Goal: Transaction & Acquisition: Purchase product/service

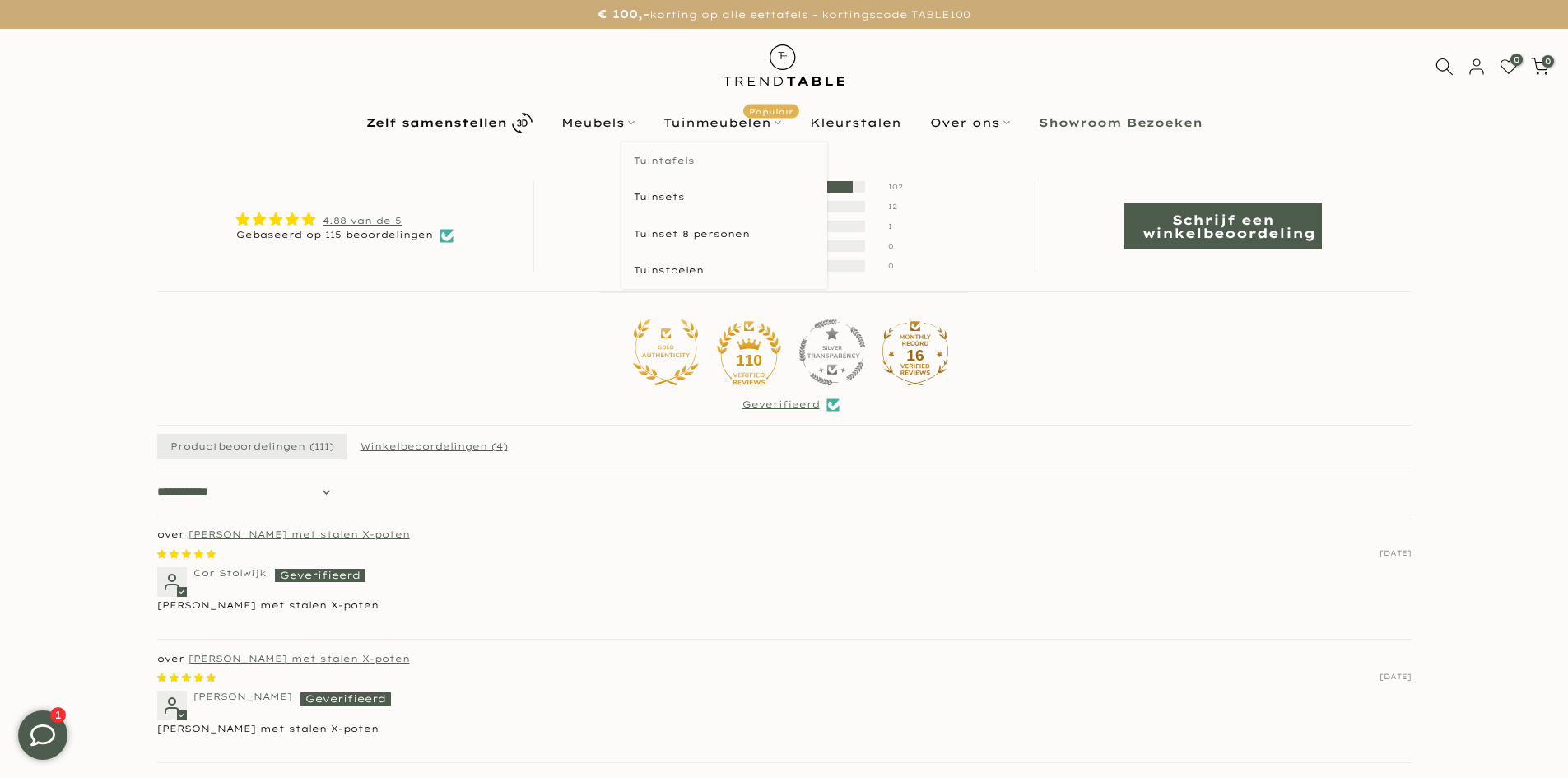
click at [672, 161] on link "Tuintafels" at bounding box center [724, 160] width 206 height 37
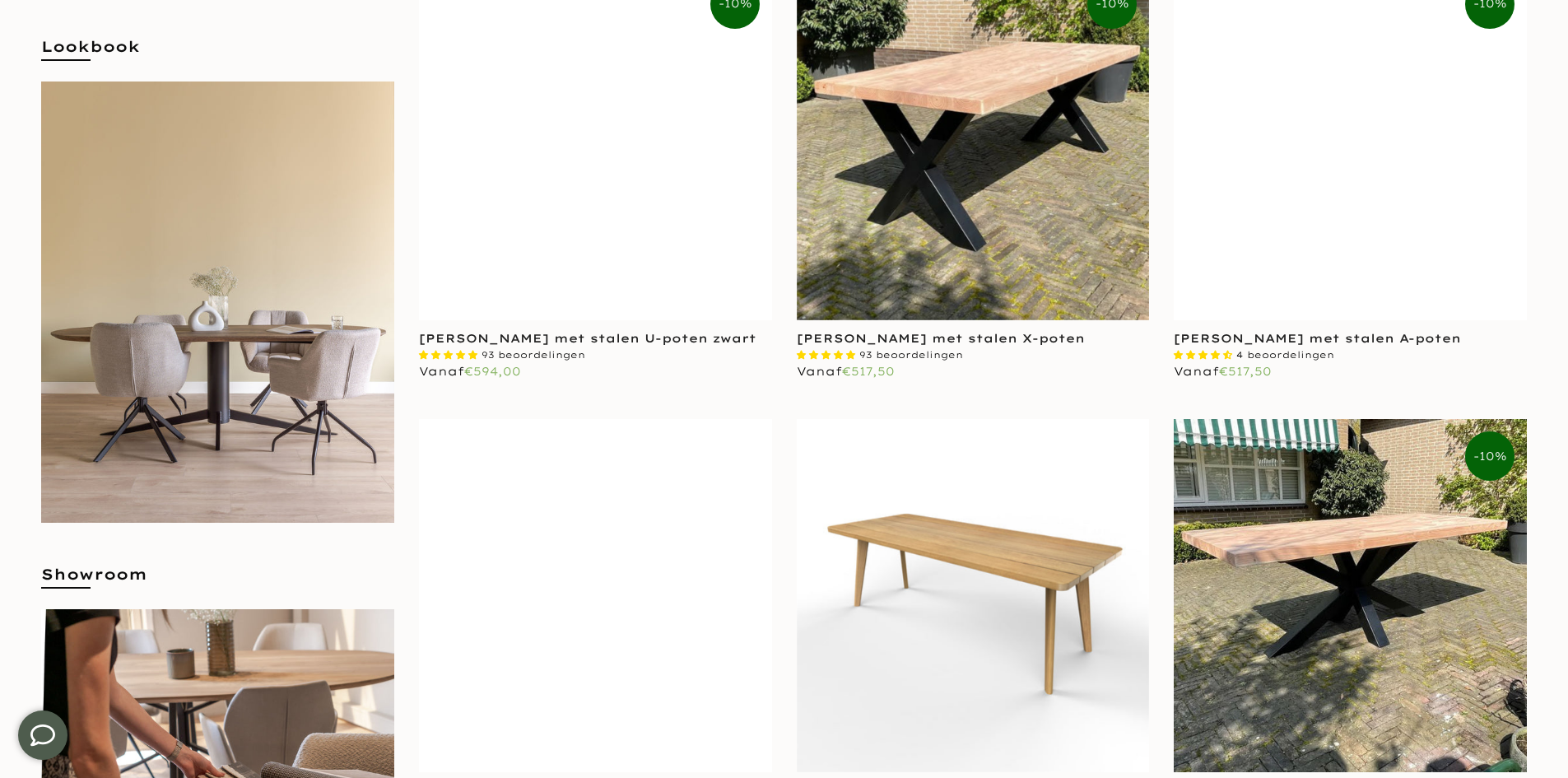
scroll to position [494, 0]
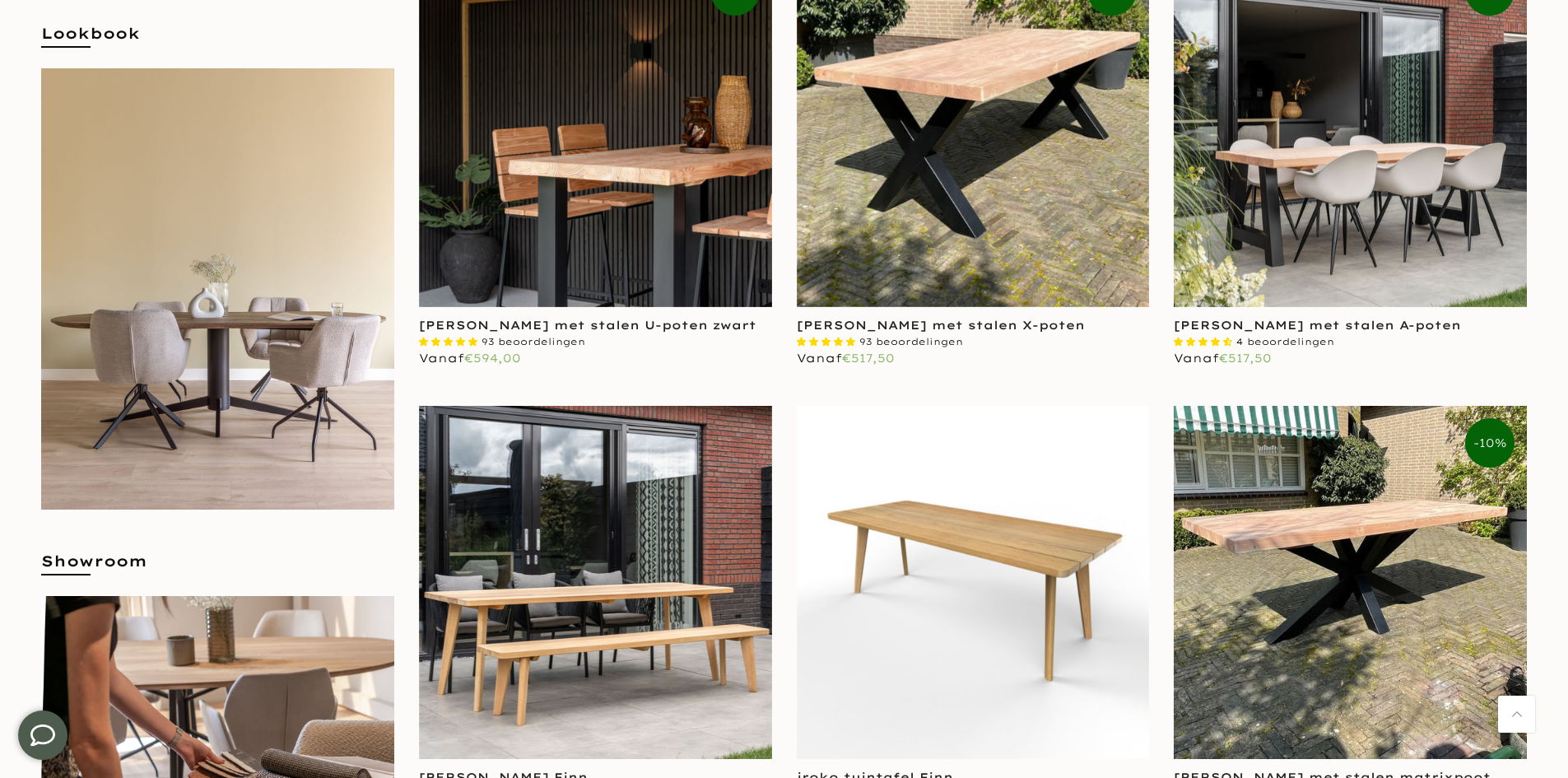
click at [663, 271] on img at bounding box center [596, 130] width 353 height 353
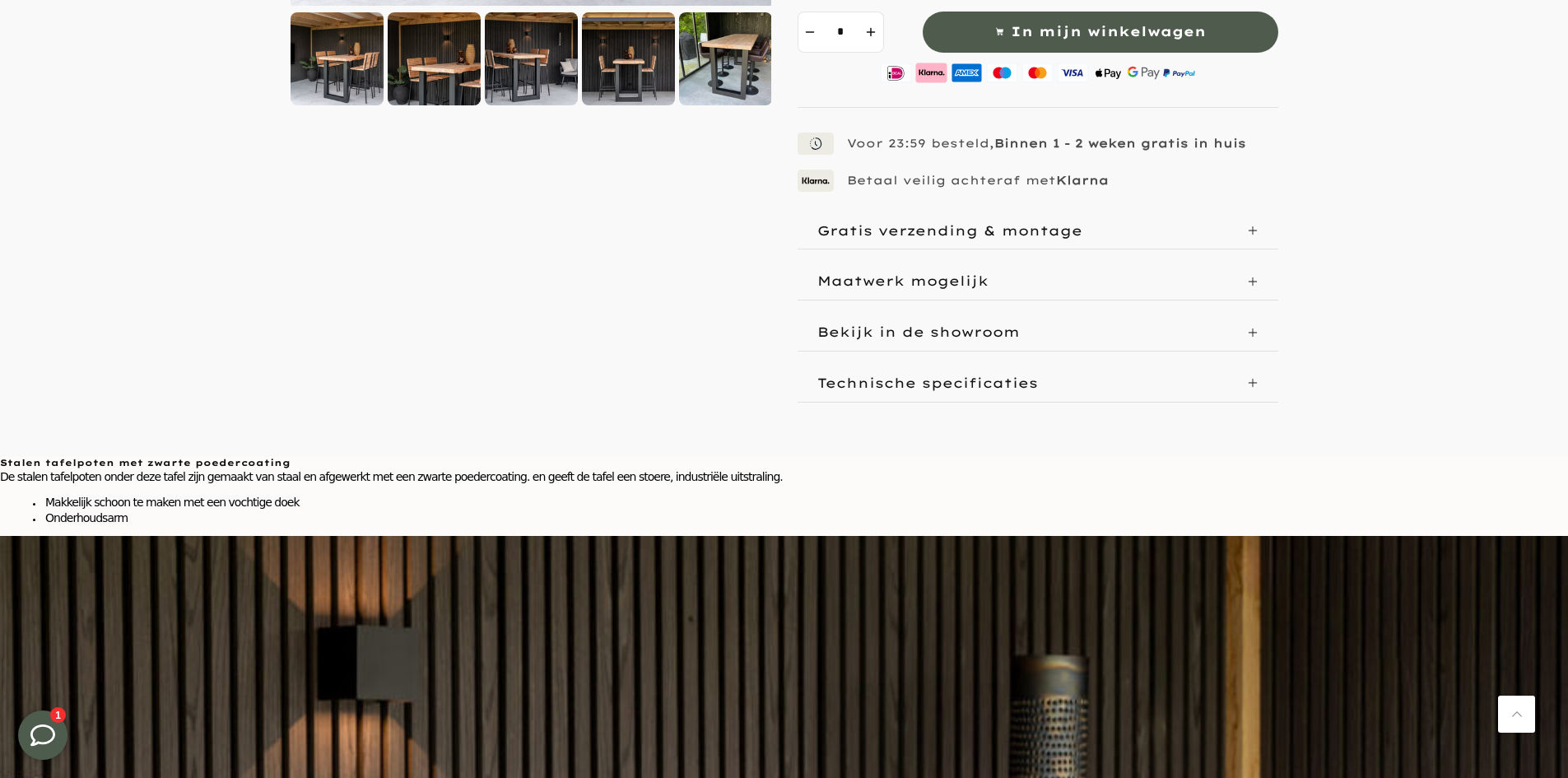
scroll to position [161, 0]
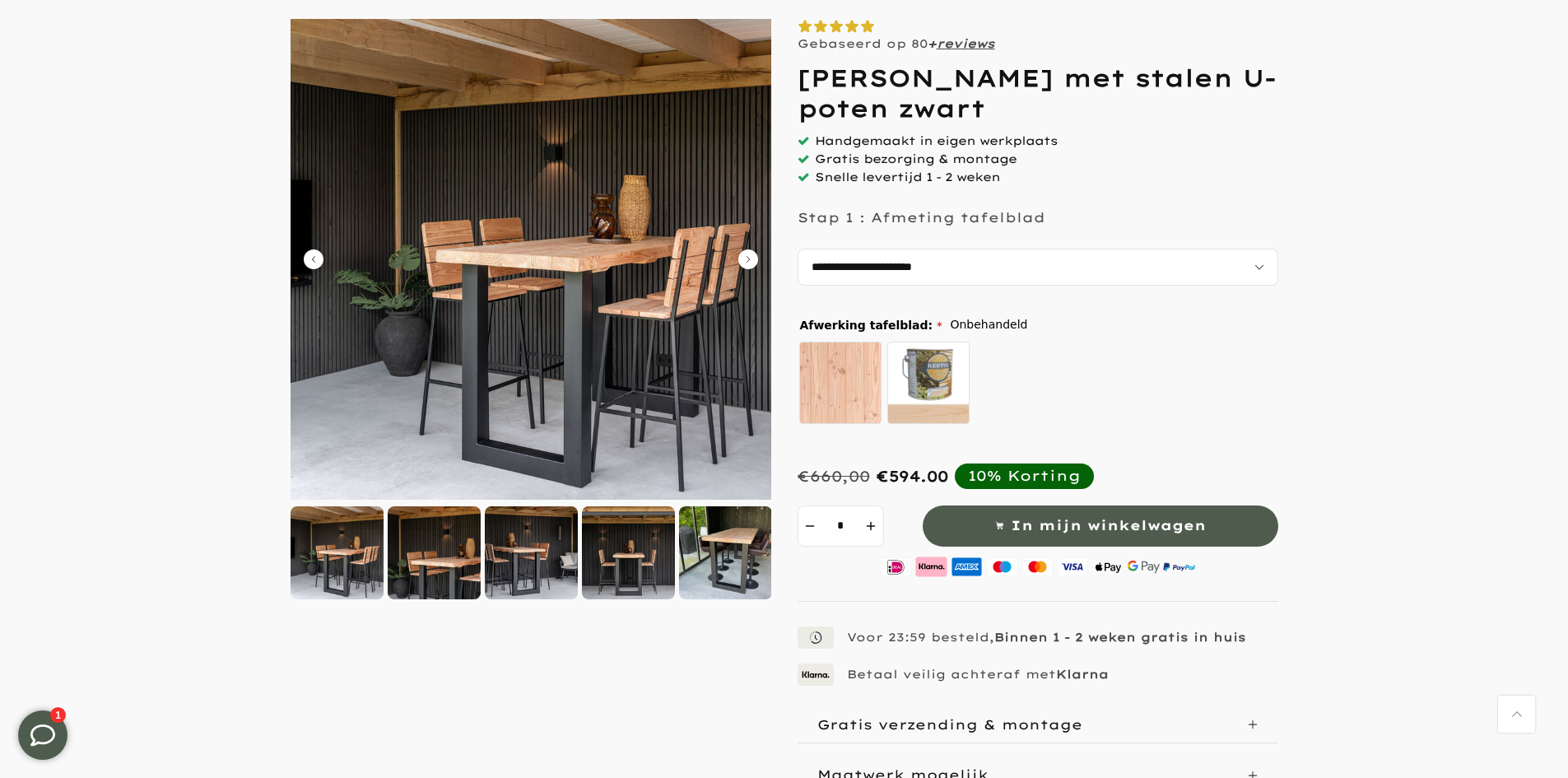
click at [751, 261] on icon "Carousel Next Arrow" at bounding box center [748, 260] width 20 height 20
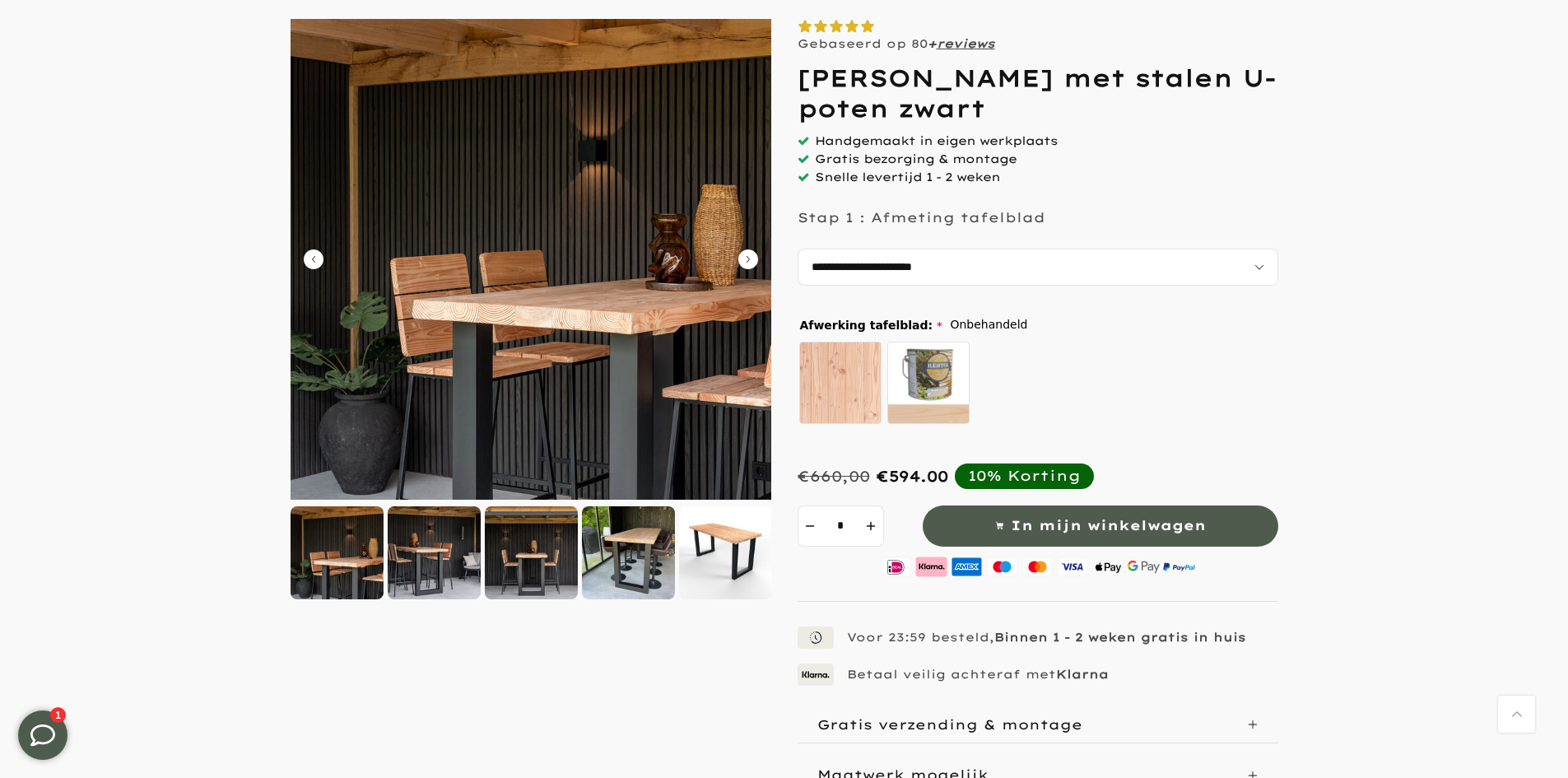
click at [751, 261] on icon "Carousel Next Arrow" at bounding box center [748, 260] width 20 height 20
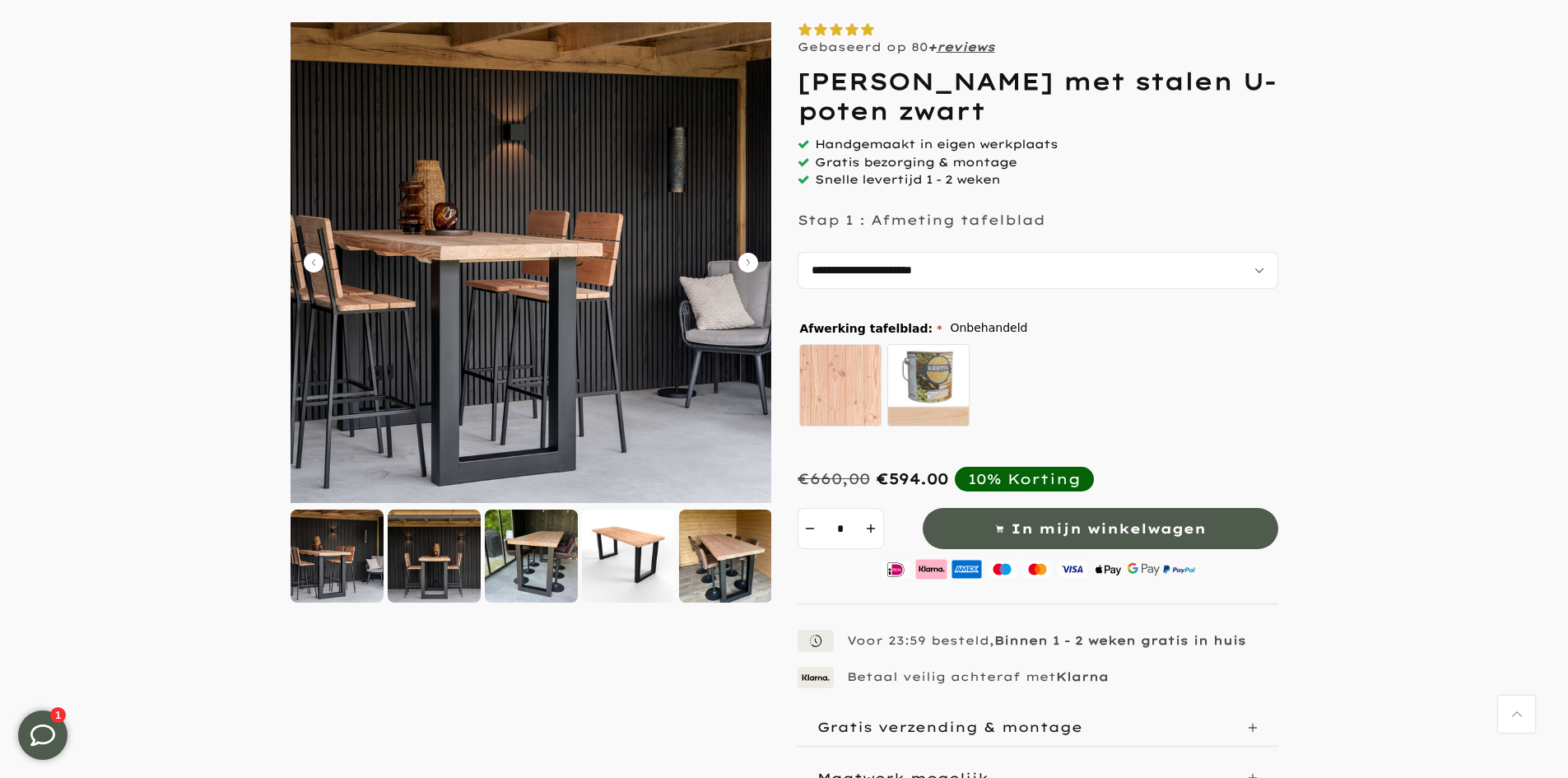
click at [751, 261] on icon "Carousel Next Arrow" at bounding box center [748, 262] width 20 height 20
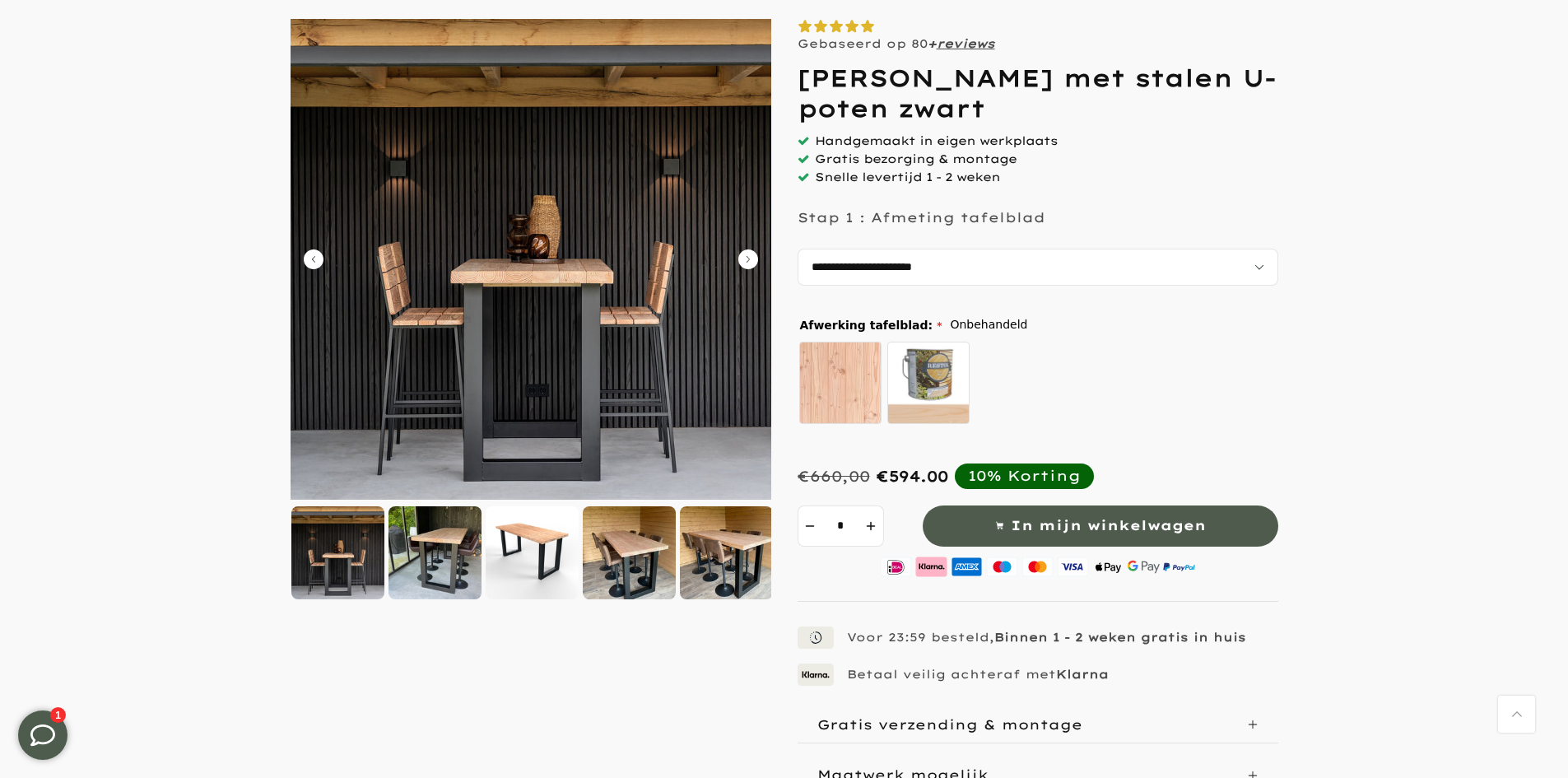
click at [751, 261] on icon "Carousel Next Arrow" at bounding box center [748, 260] width 20 height 20
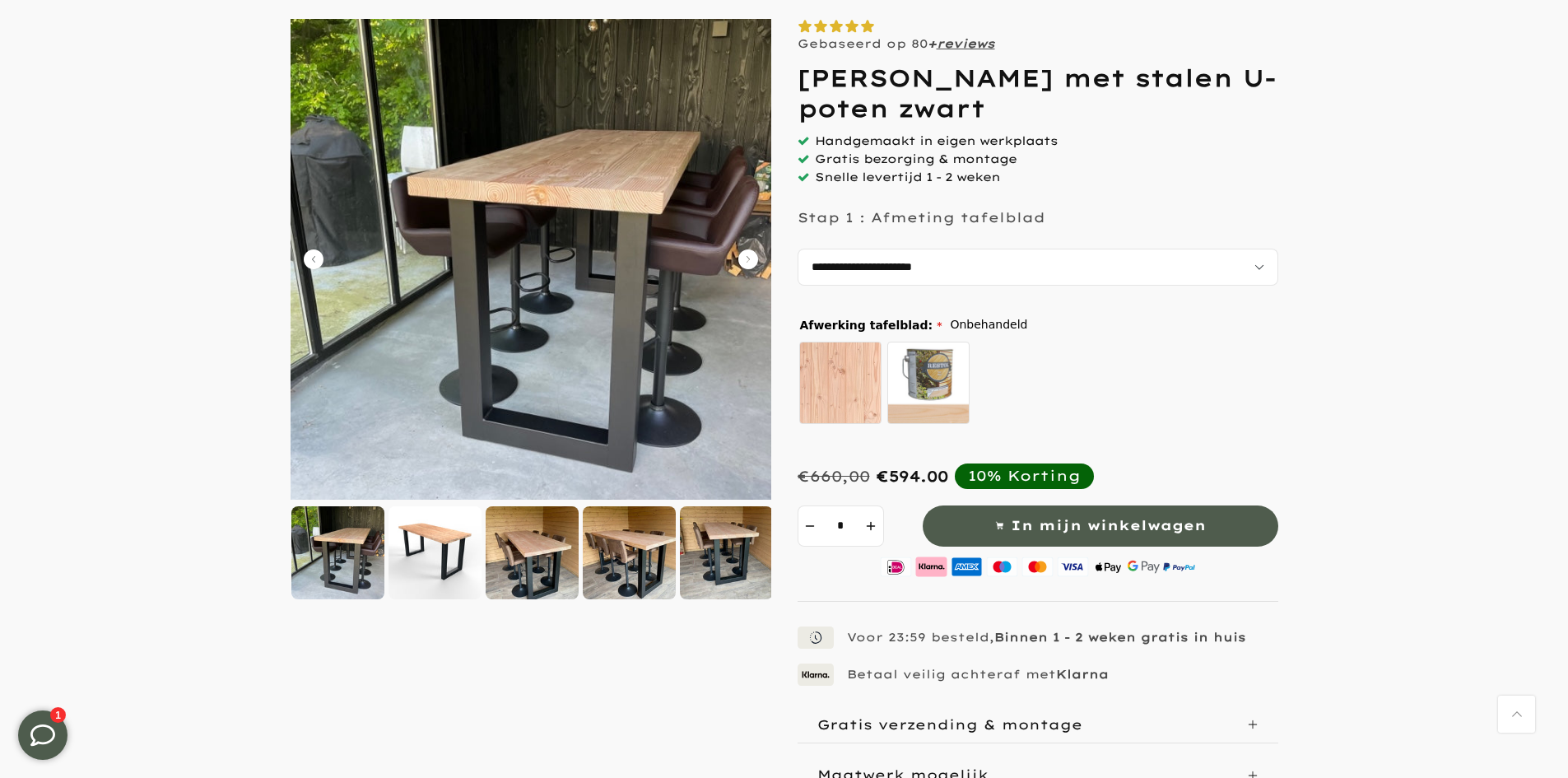
click at [751, 261] on icon "Carousel Next Arrow" at bounding box center [748, 260] width 20 height 20
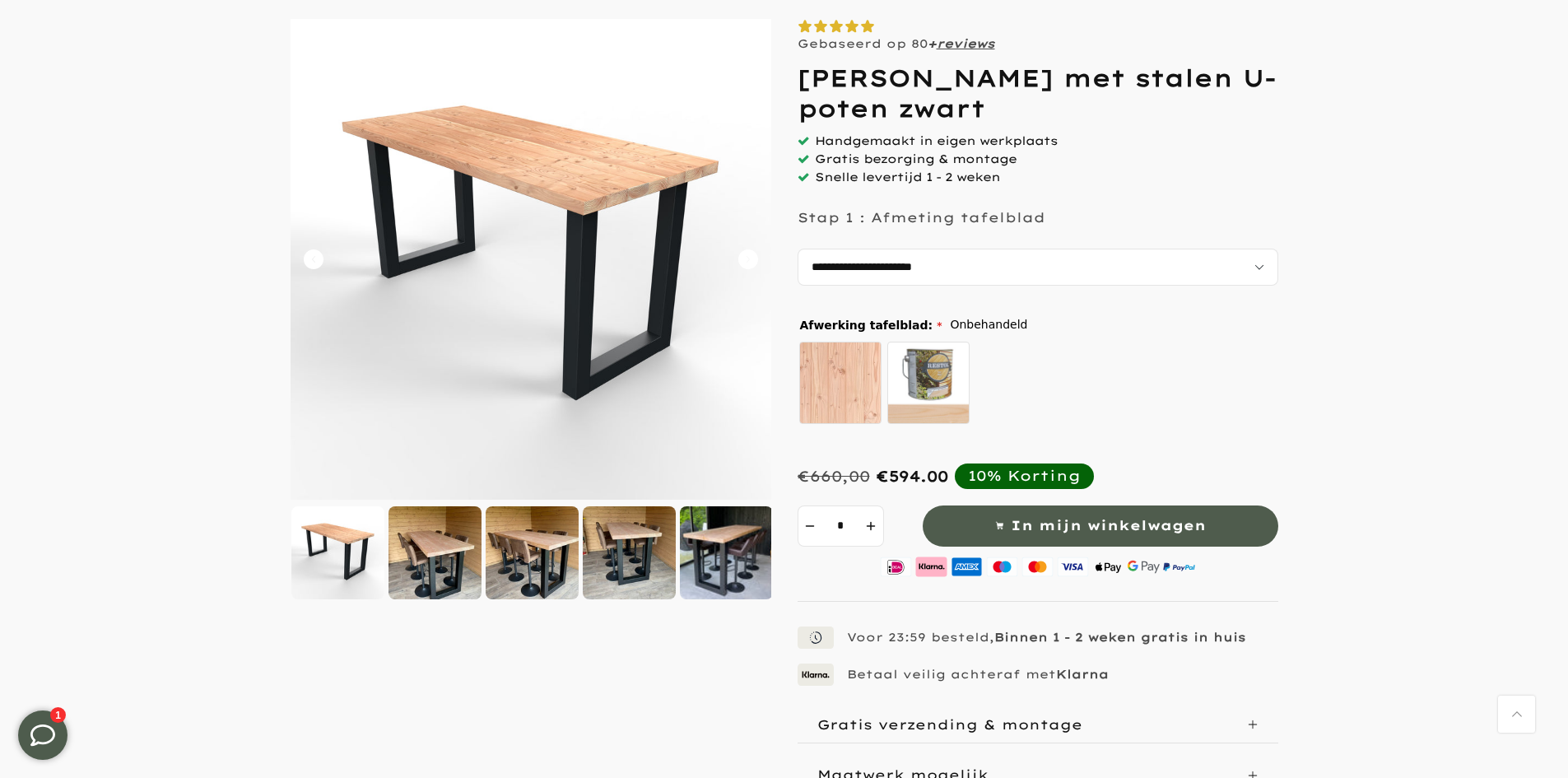
click at [751, 261] on icon "Carousel Next Arrow" at bounding box center [748, 260] width 20 height 20
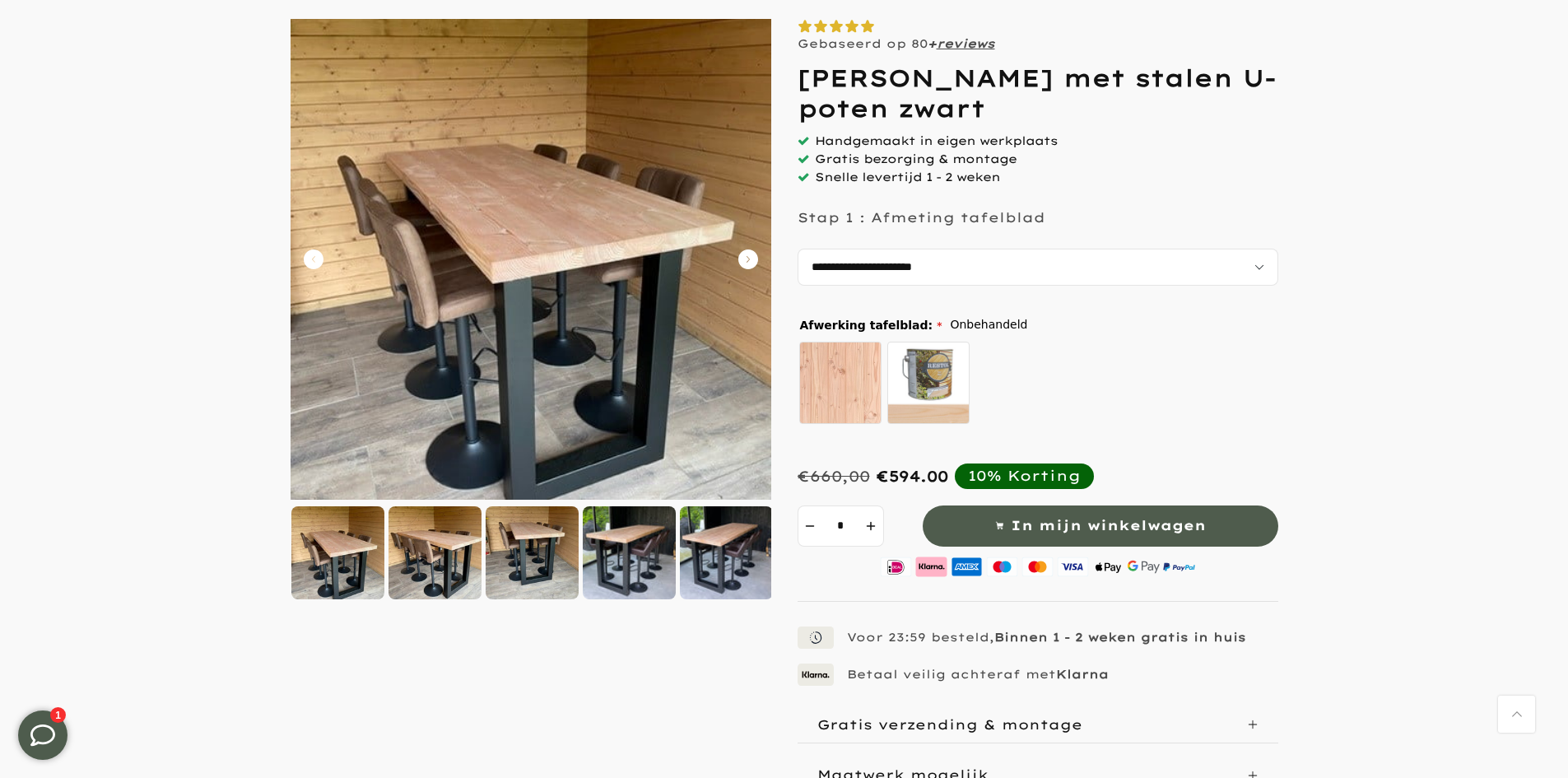
click at [751, 261] on icon "Carousel Next Arrow" at bounding box center [748, 260] width 20 height 20
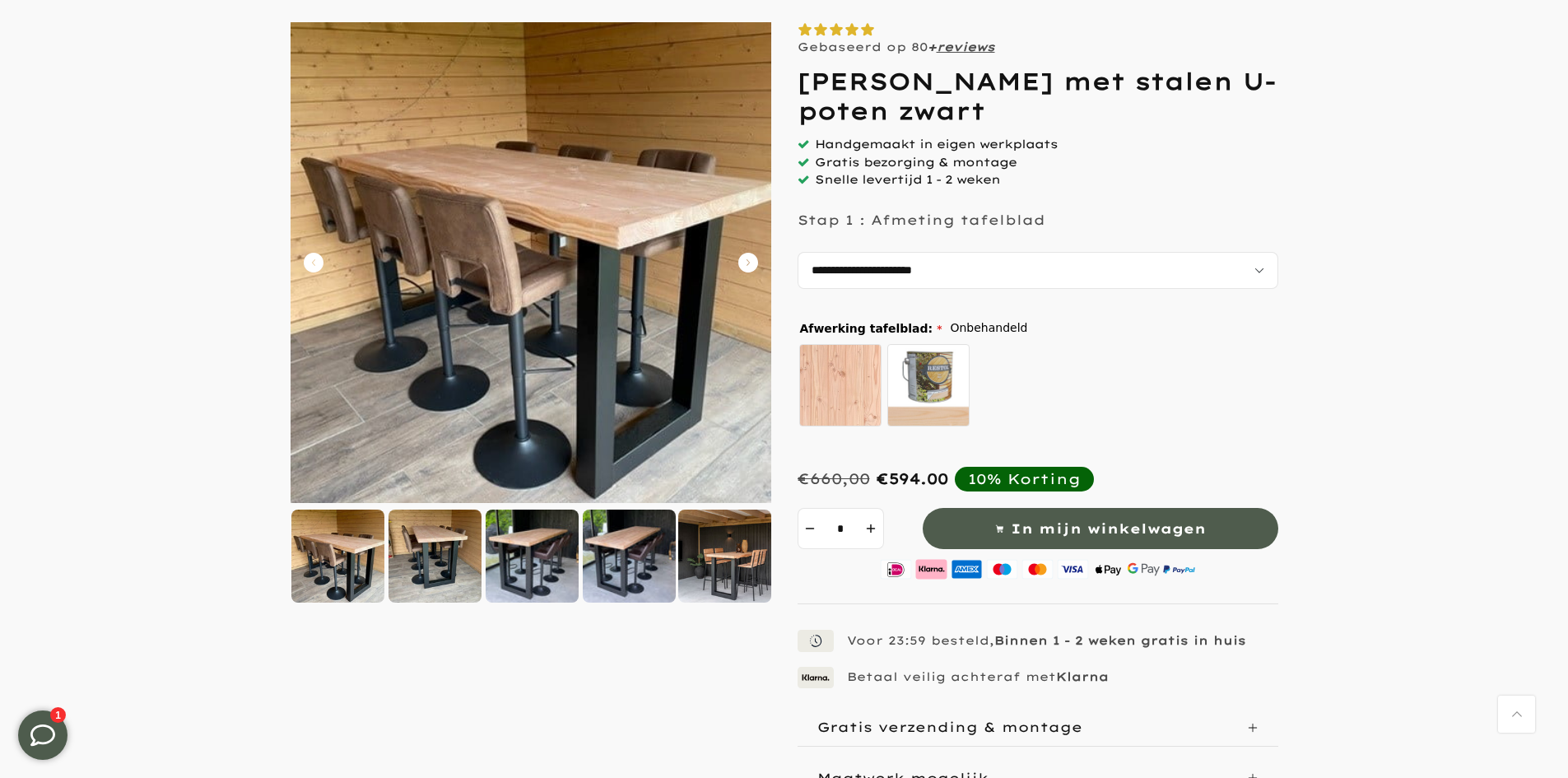
click at [751, 261] on icon "Carousel Next Arrow" at bounding box center [748, 262] width 20 height 20
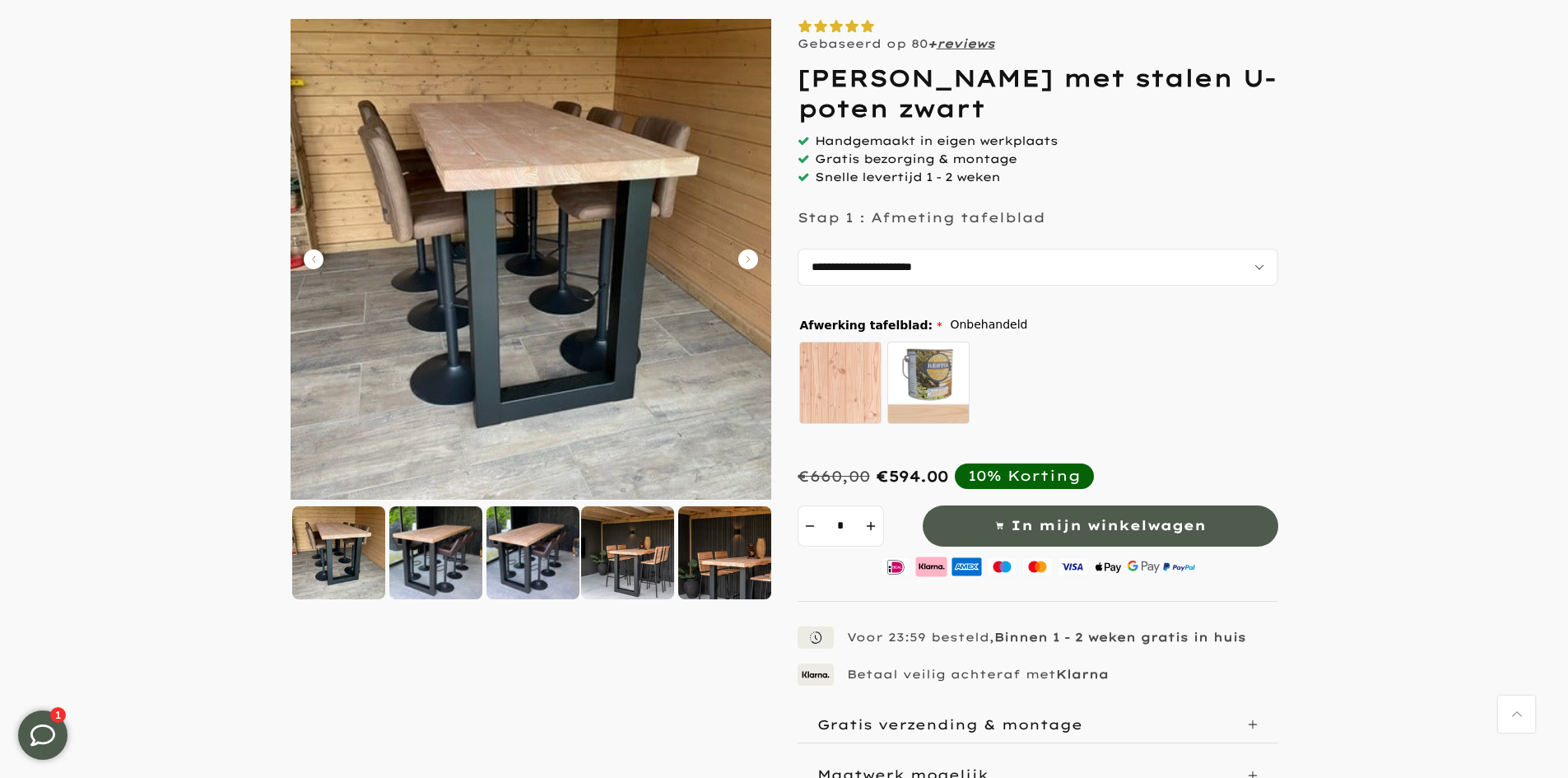
click at [314, 252] on icon "Carousel Back Arrow" at bounding box center [314, 260] width 20 height 20
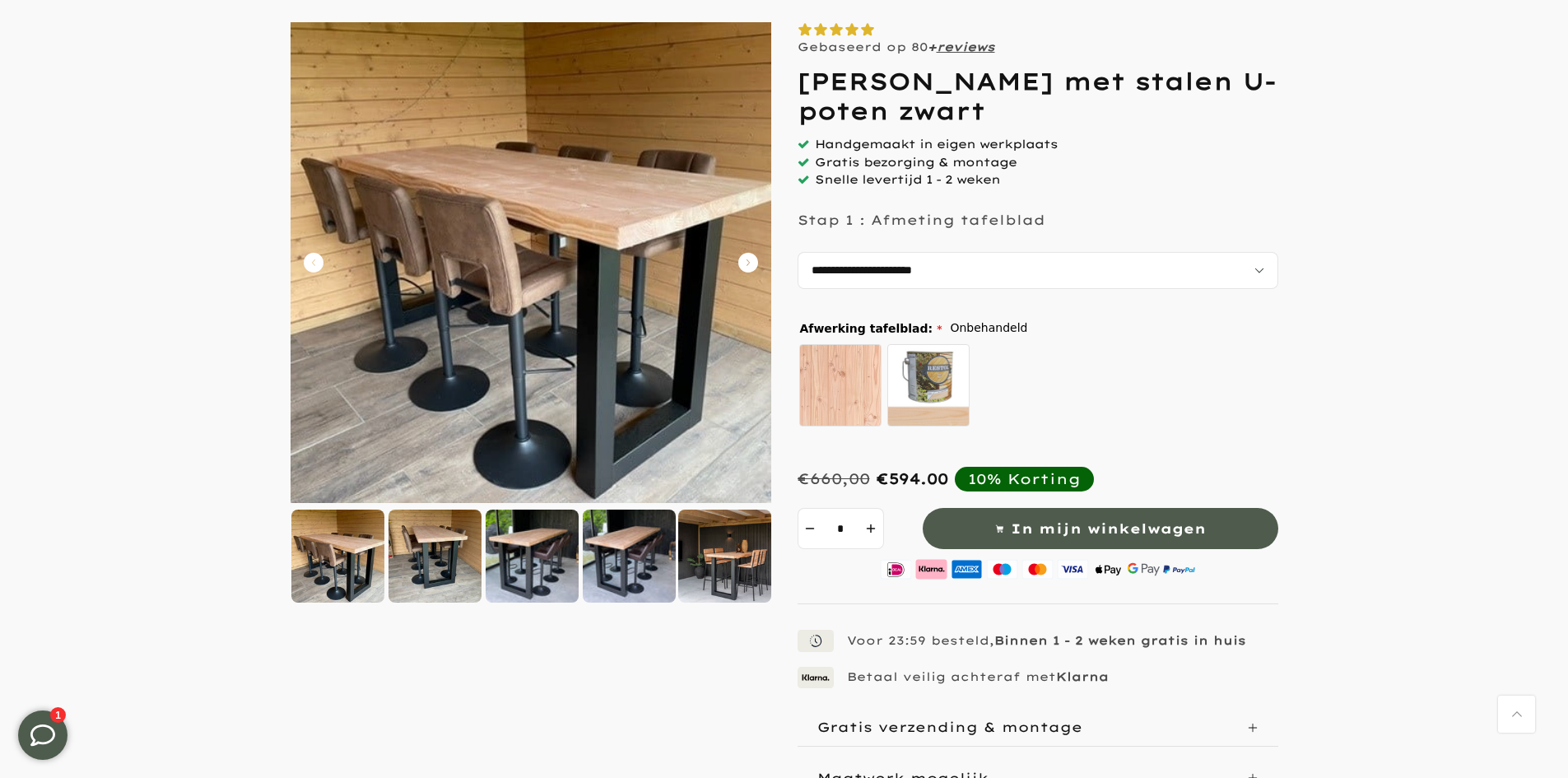
click at [314, 252] on icon "Carousel Back Arrow" at bounding box center [314, 262] width 20 height 20
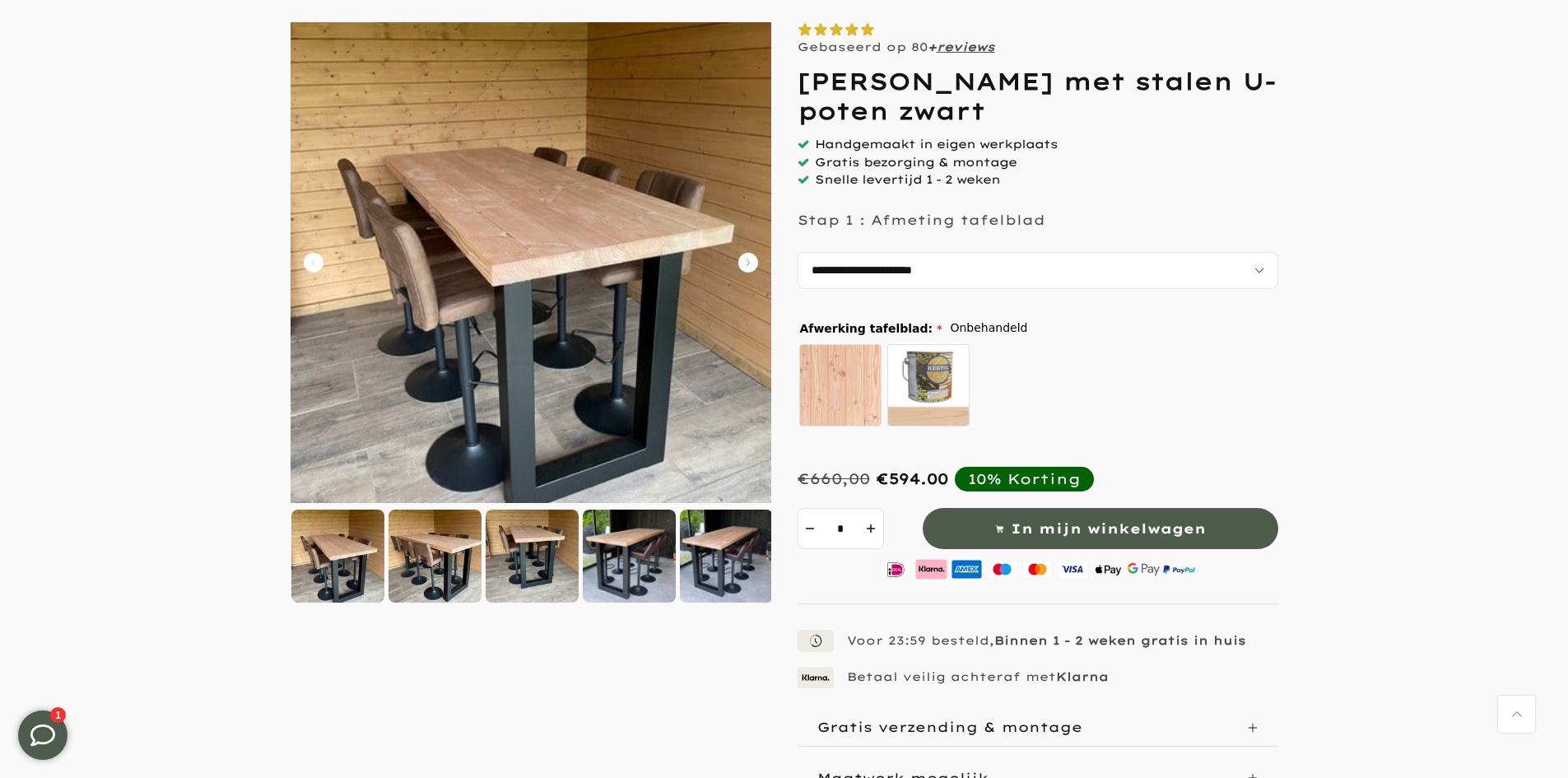
click at [314, 252] on icon "Carousel Back Arrow" at bounding box center [314, 262] width 20 height 20
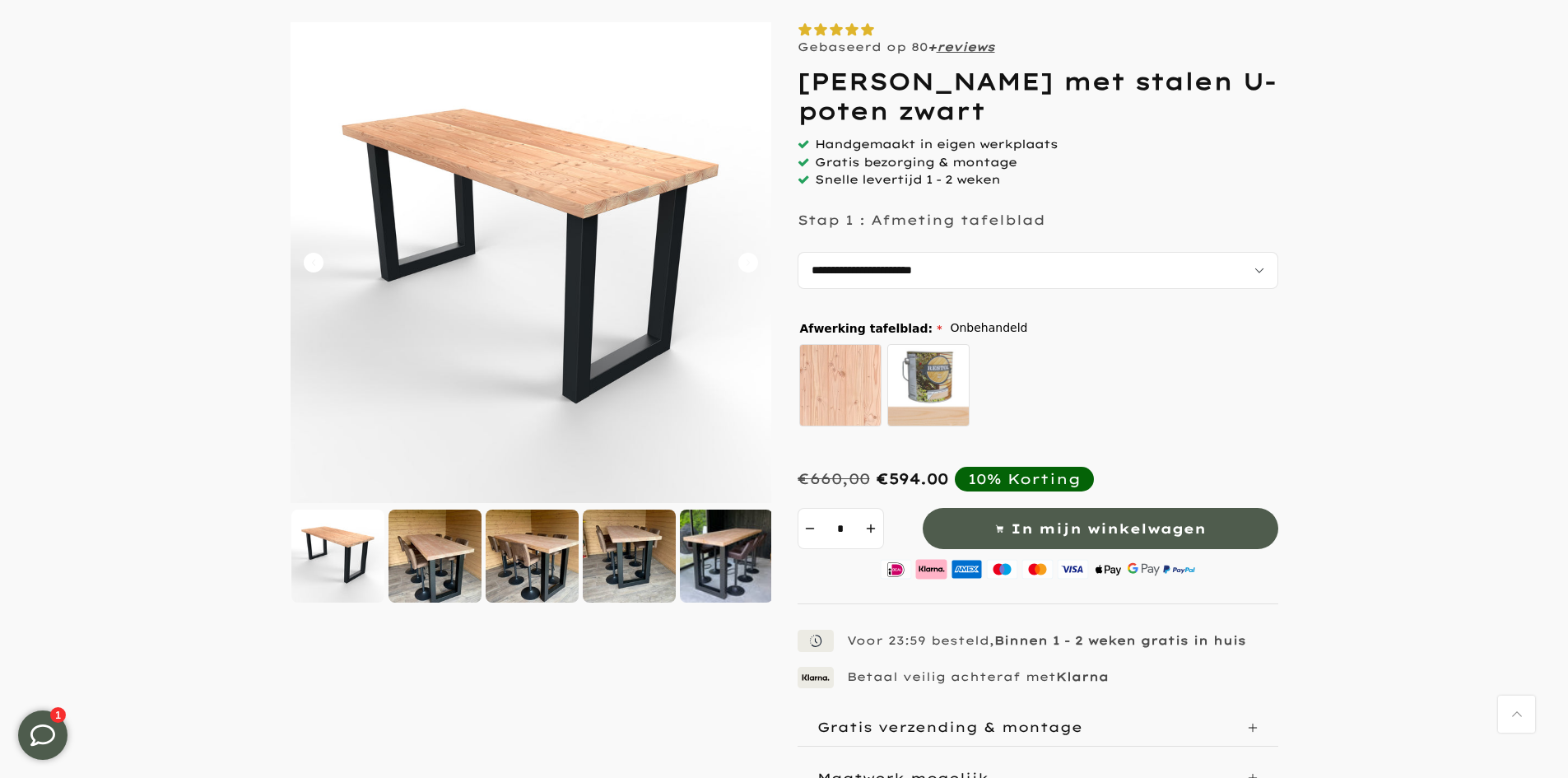
click at [315, 252] on button "Carousel Back Arrow" at bounding box center [314, 262] width 20 height 20
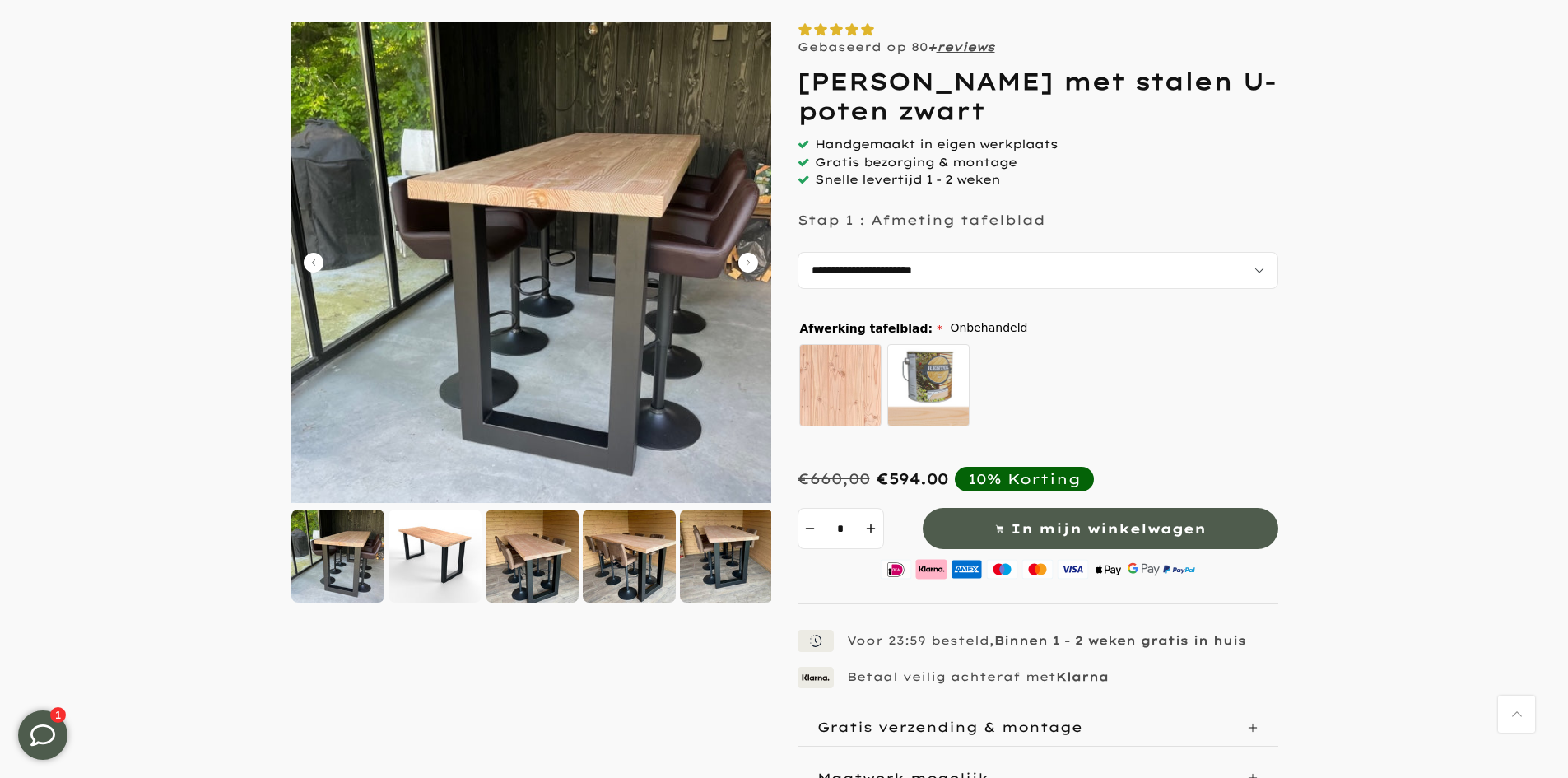
click at [315, 252] on button "Carousel Back Arrow" at bounding box center [314, 262] width 20 height 20
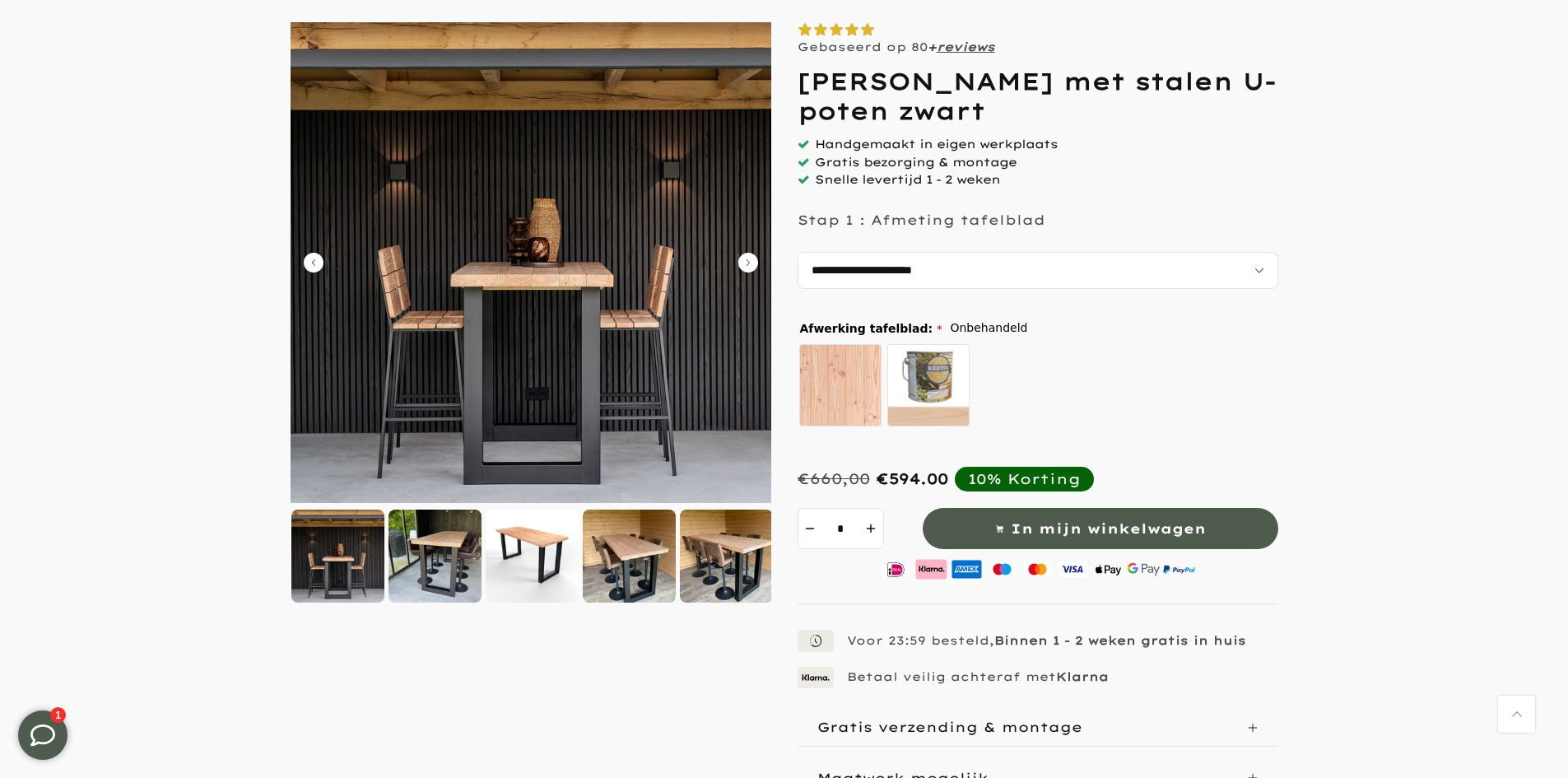
click at [315, 252] on button "Carousel Back Arrow" at bounding box center [314, 262] width 20 height 20
